Goal: Transaction & Acquisition: Purchase product/service

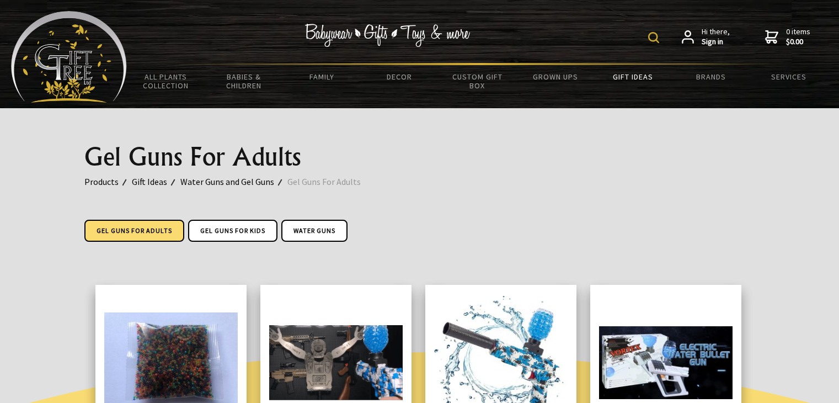
scroll to position [125, 0]
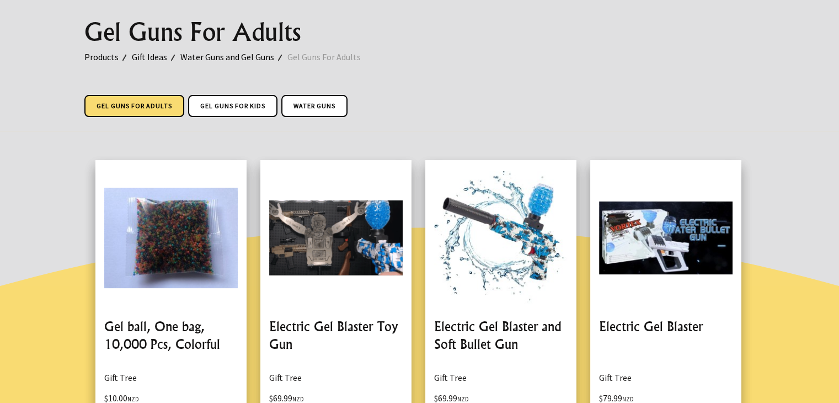
click at [317, 240] on link at bounding box center [335, 305] width 151 height 290
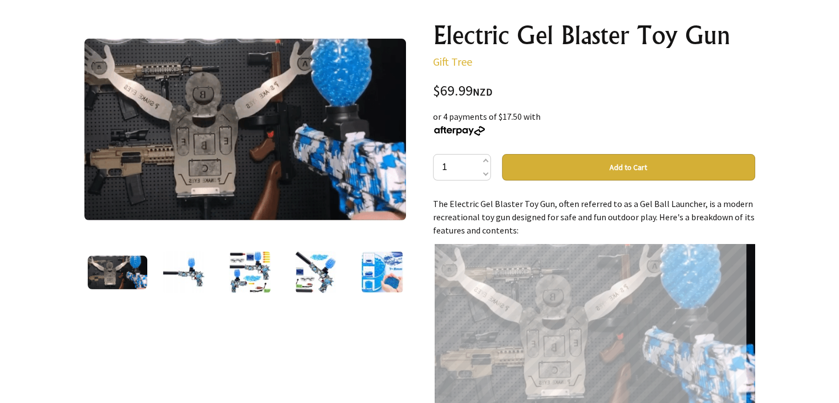
click at [179, 276] on img at bounding box center [184, 272] width 42 height 42
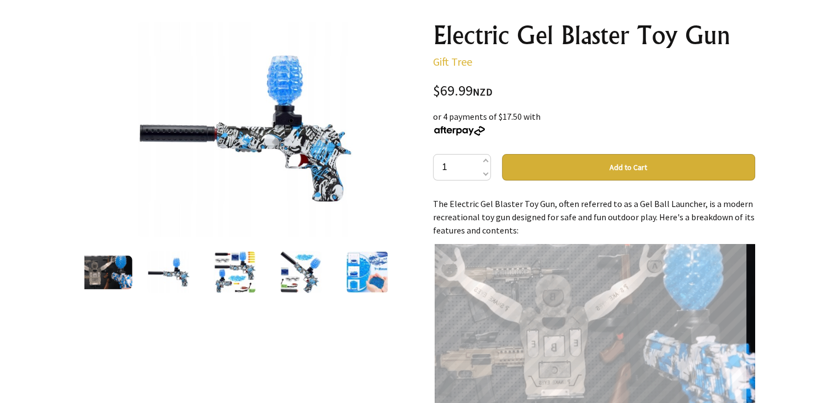
click at [243, 261] on img at bounding box center [234, 272] width 42 height 42
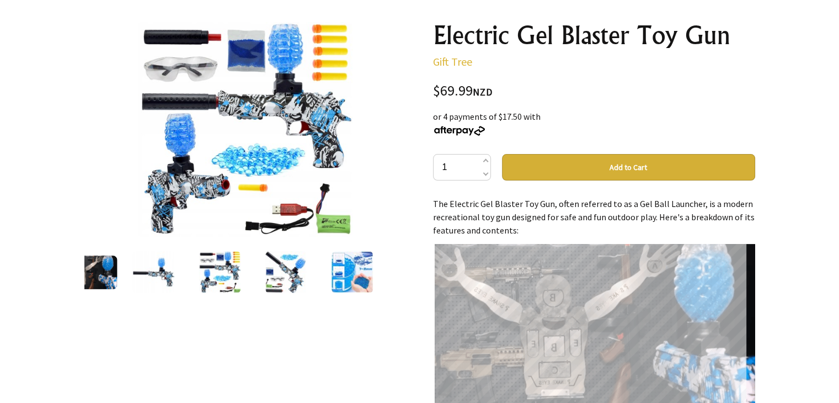
click at [295, 256] on img at bounding box center [286, 272] width 42 height 42
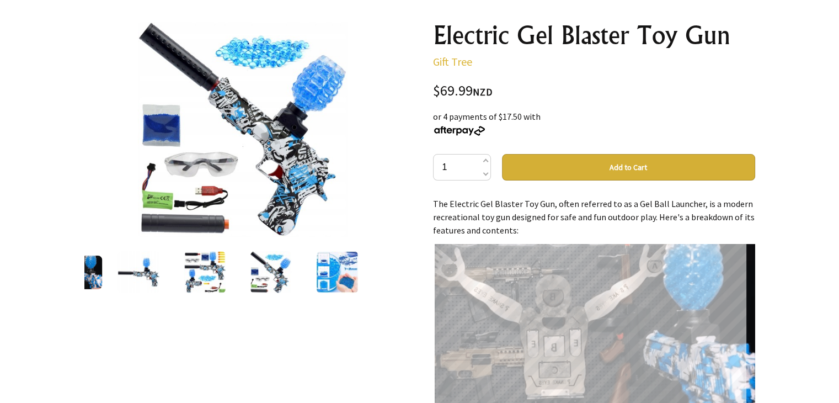
click at [339, 260] on img at bounding box center [337, 272] width 42 height 42
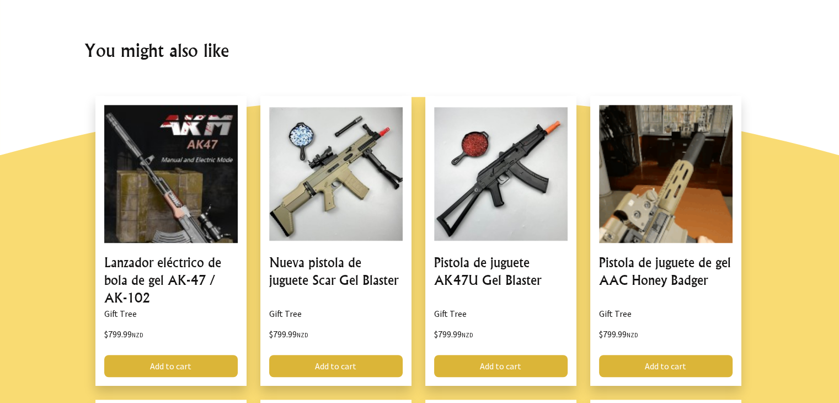
scroll to position [809, 0]
